Goal: Task Accomplishment & Management: Manage account settings

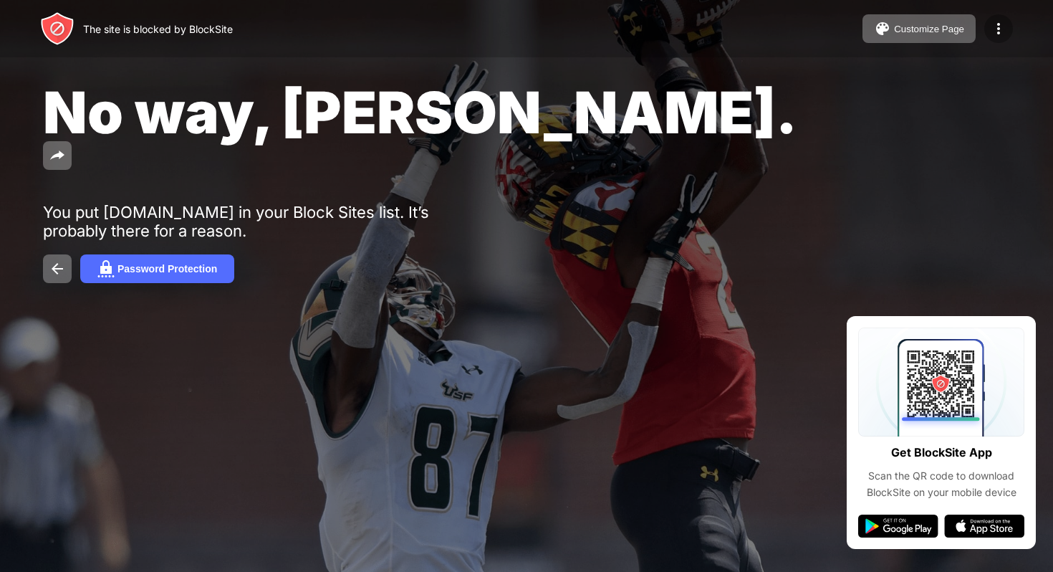
click at [998, 37] on div at bounding box center [999, 28] width 29 height 29
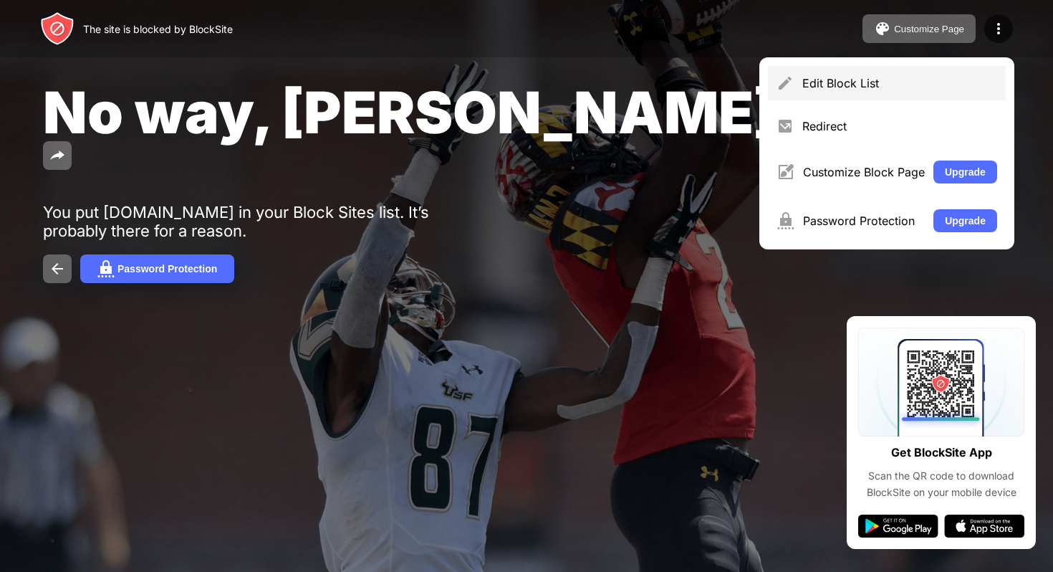
click at [938, 72] on div "Edit Block List" at bounding box center [887, 83] width 238 height 34
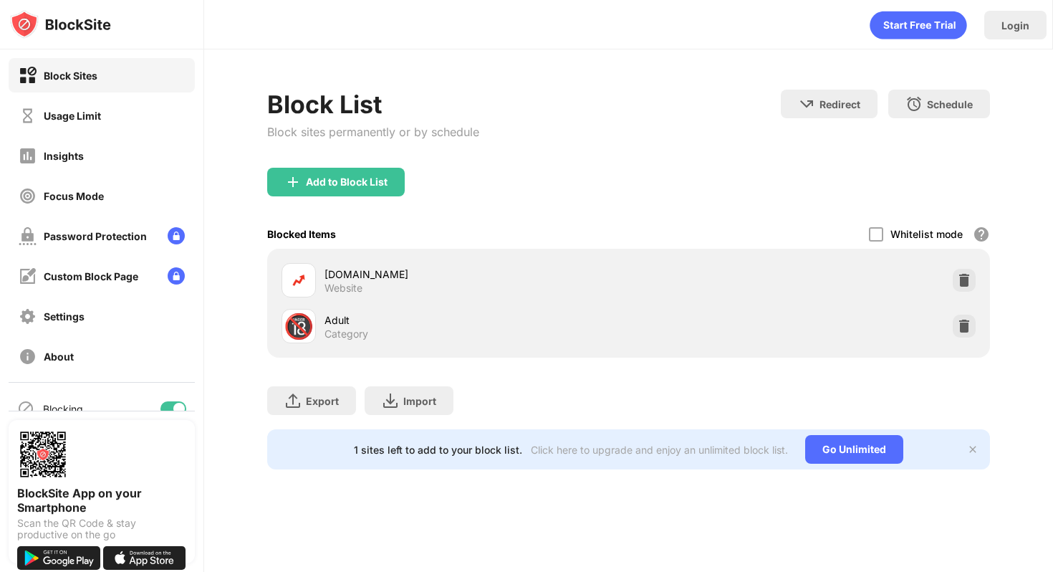
click at [165, 102] on div "Usage Limit" at bounding box center [102, 115] width 186 height 34
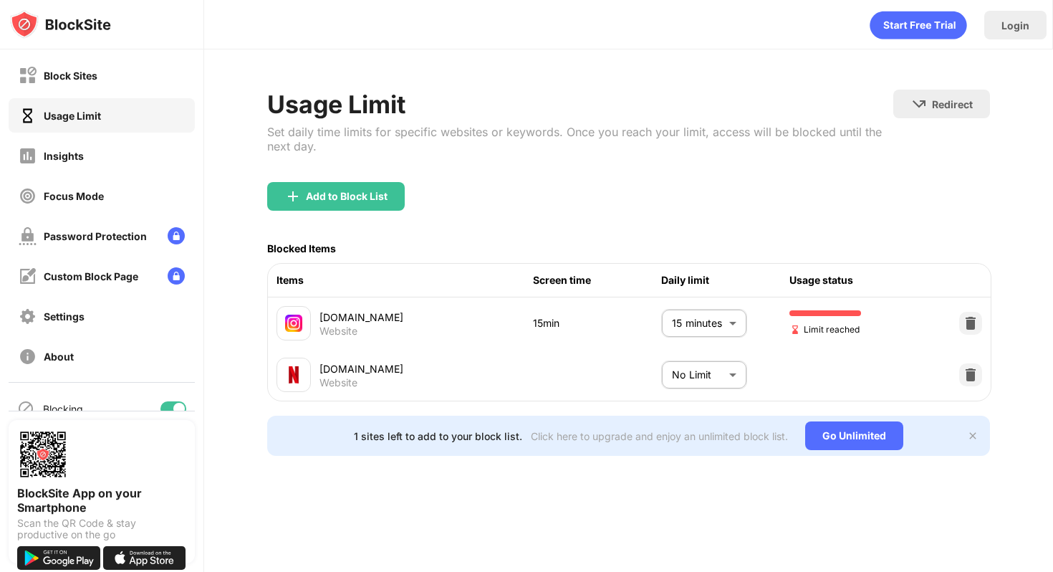
click at [675, 334] on body "Block Sites Usage Limit Insights Focus Mode Password Protection Custom Block Pa…" at bounding box center [526, 286] width 1053 height 572
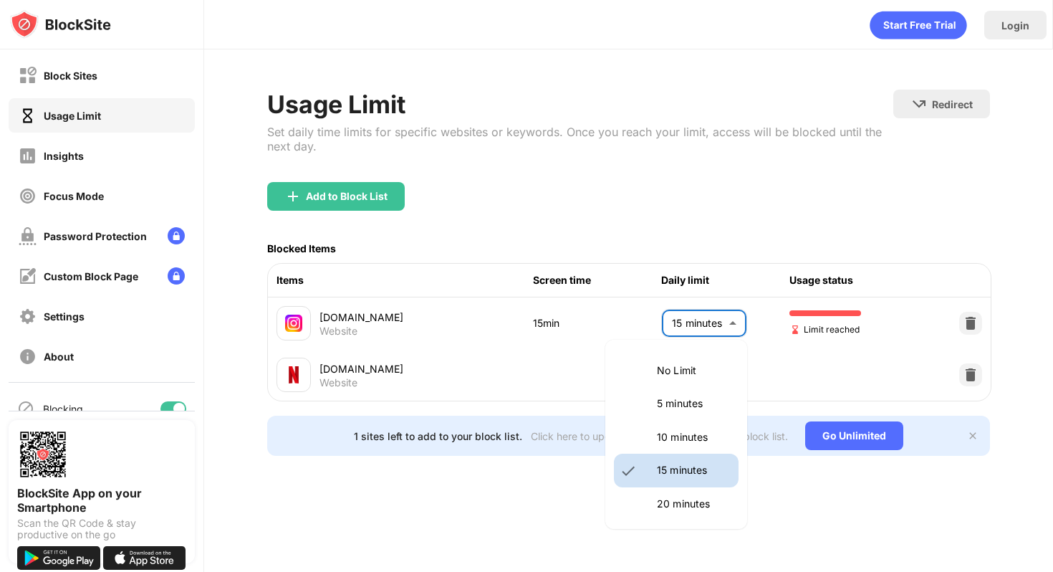
click at [663, 436] on p "10 minutes" at bounding box center [693, 437] width 73 height 16
type input "**"
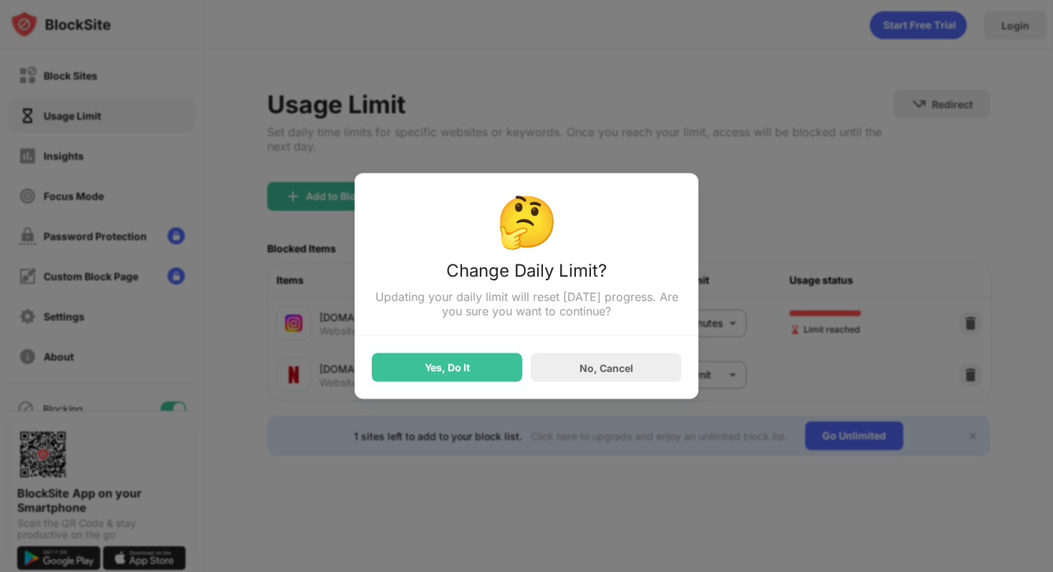
click at [466, 381] on div "Yes, Do It" at bounding box center [447, 367] width 150 height 29
